Goal: Task Accomplishment & Management: Complete application form

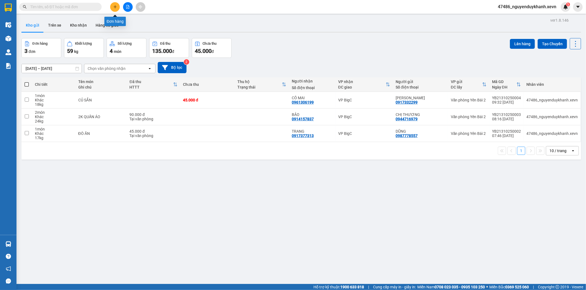
click at [111, 4] on button at bounding box center [115, 7] width 10 height 10
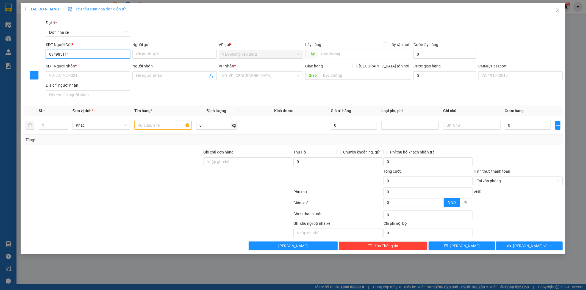
type input "0949851111"
click at [78, 62] on div "0949851111 - CÔ THUÝ" at bounding box center [88, 65] width 78 height 6
type input "CÔ THUÝ"
type input "0945531990"
type input "TÚ"
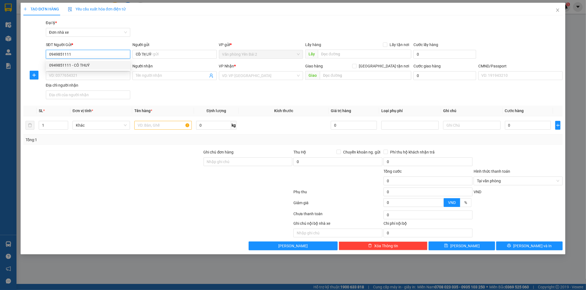
type input "1"
type input "0949851111"
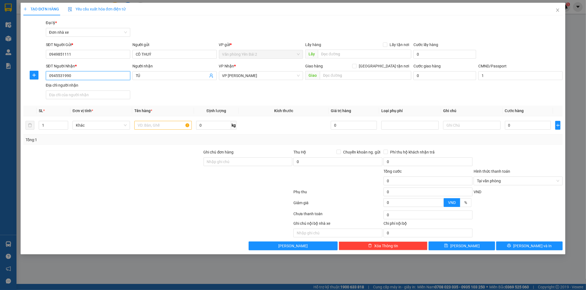
drag, startPoint x: 83, startPoint y: 76, endPoint x: 0, endPoint y: 72, distance: 82.7
click at [0, 72] on div "TẠO ĐƠN HÀNG Yêu cầu xuất hóa đơn điện tử Transit Pickup Surcharge Ids Transit …" at bounding box center [293, 145] width 586 height 290
drag, startPoint x: 149, startPoint y: 77, endPoint x: 111, endPoint y: 78, distance: 38.2
click at [111, 78] on div "SĐT Người Nhận * VD: 0377654321 Người nhận TÚ TÚ VP Nhận * VP [PERSON_NAME] hàn…" at bounding box center [304, 82] width 519 height 38
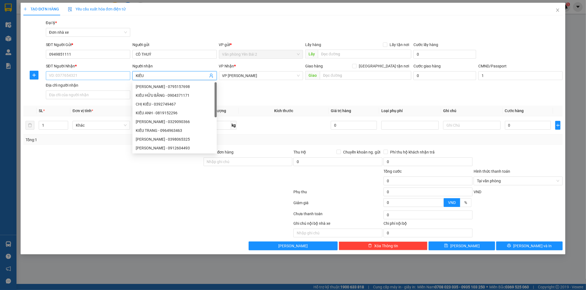
type input "KIỀU"
click at [90, 75] on input "SĐT Người Nhận *" at bounding box center [88, 75] width 84 height 9
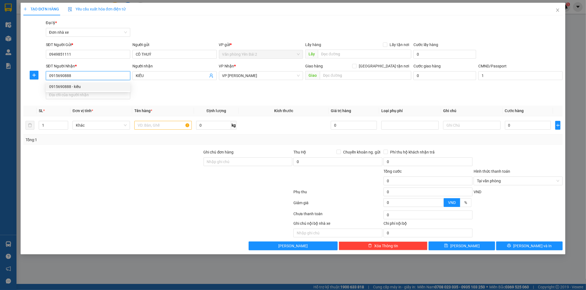
click at [96, 75] on input "0915690888" at bounding box center [88, 75] width 84 height 9
type input "0915690888"
click at [186, 90] on div "SĐT Người Nhận * 0915690888 Người nhận KIỀU VP Nhận * VP [PERSON_NAME] hàng Gia…" at bounding box center [304, 82] width 519 height 38
click at [278, 76] on span "VP [PERSON_NAME]" at bounding box center [261, 76] width 78 height 8
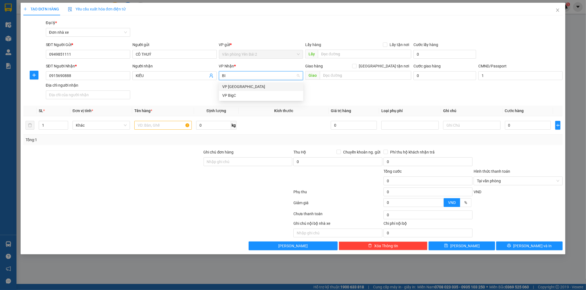
type input "BIG"
click at [229, 87] on div "VP BigC" at bounding box center [261, 87] width 78 height 6
click at [165, 125] on input "text" at bounding box center [162, 125] width 57 height 9
type input "KHOAI"
click at [210, 125] on input "0" at bounding box center [213, 125] width 35 height 9
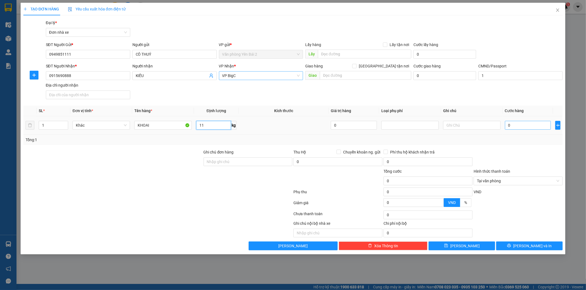
type input "11"
click at [518, 125] on input "0" at bounding box center [528, 125] width 46 height 9
type input "4"
type input "40"
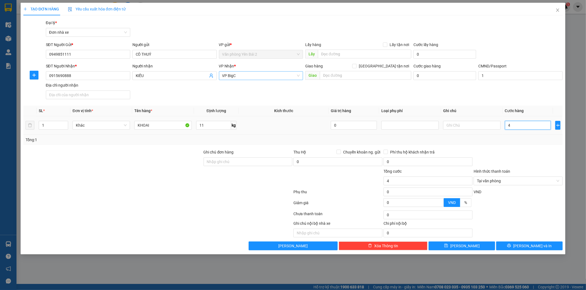
type input "40"
type input "400"
type input "4.000"
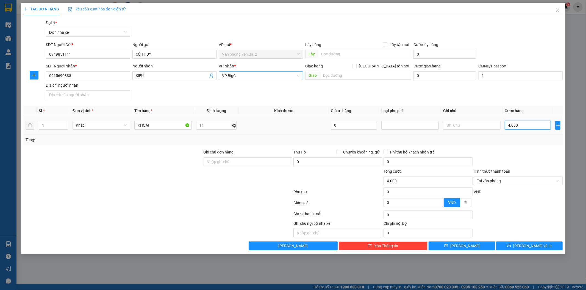
type input "40.000"
click at [532, 245] on span "[PERSON_NAME] và In" at bounding box center [532, 246] width 38 height 6
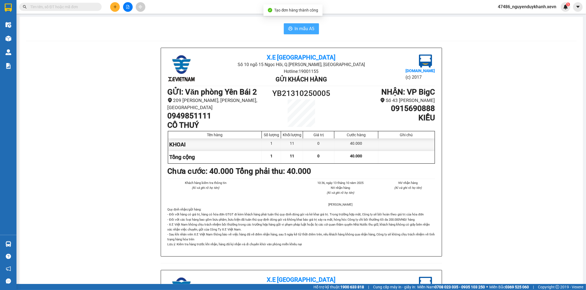
click at [299, 30] on span "In mẫu A5" at bounding box center [305, 28] width 20 height 7
